Goal: Check status: Check status

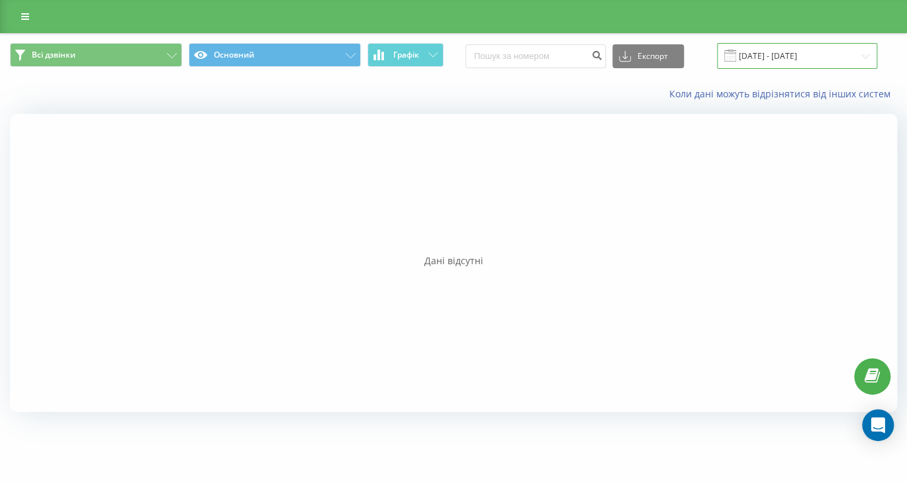
click at [790, 55] on input "[DATE] - [DATE]" at bounding box center [797, 56] width 160 height 26
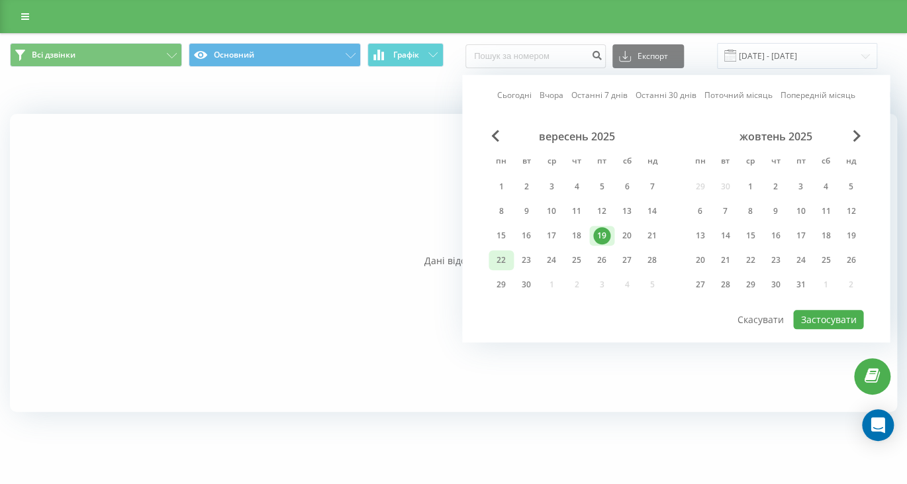
click at [503, 261] on div "22" at bounding box center [501, 260] width 17 height 17
click at [818, 310] on button "Застосувати" at bounding box center [828, 319] width 70 height 19
type input "[DATE] - [DATE]"
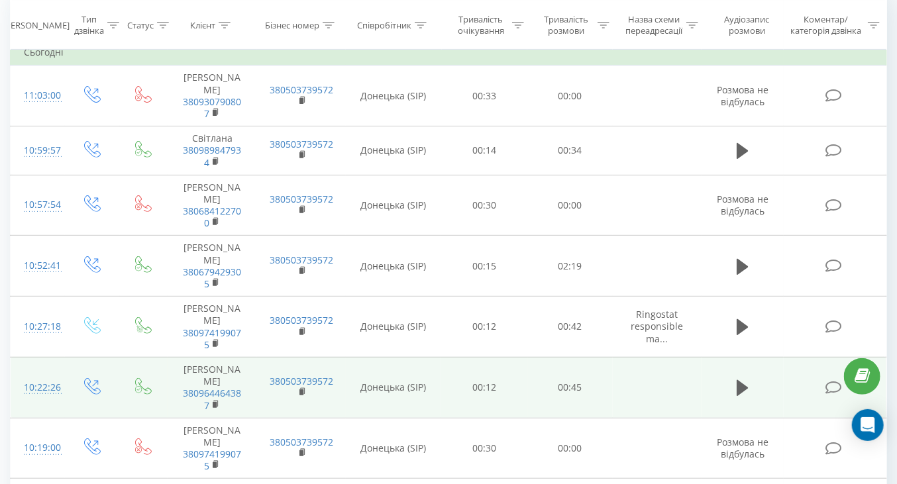
scroll to position [13, 0]
